Goal: Task Accomplishment & Management: Complete application form

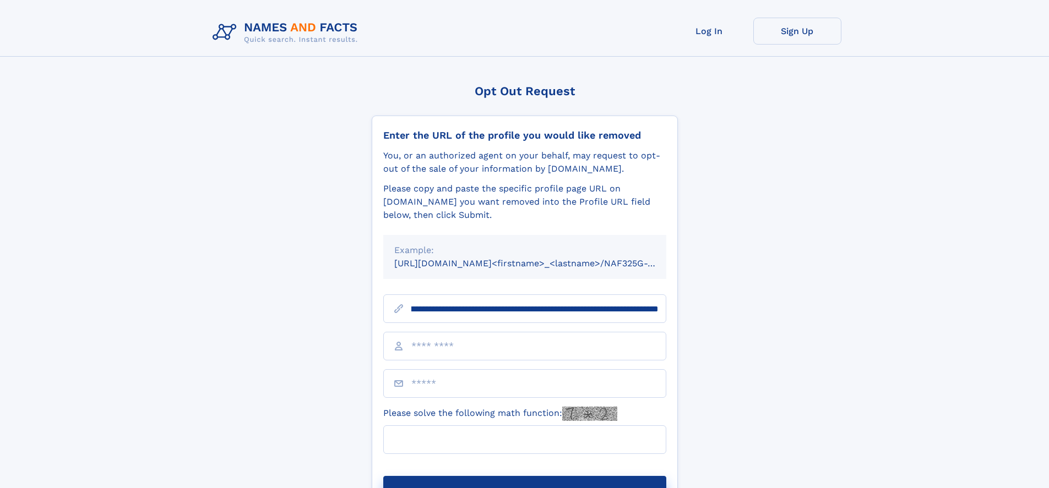
scroll to position [0, 159]
type input "**********"
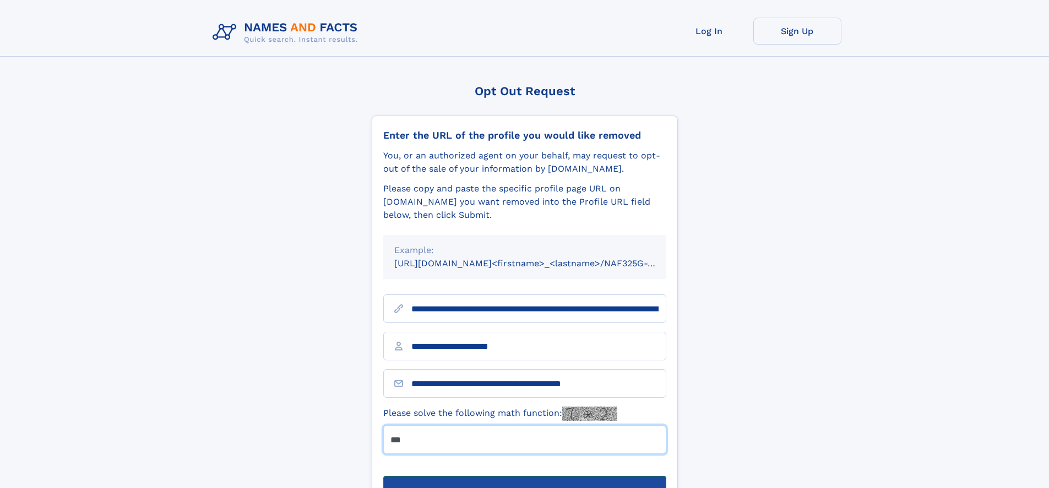
type input "***"
click at [524, 476] on button "Submit Opt Out Request" at bounding box center [524, 493] width 283 height 35
